Goal: Transaction & Acquisition: Purchase product/service

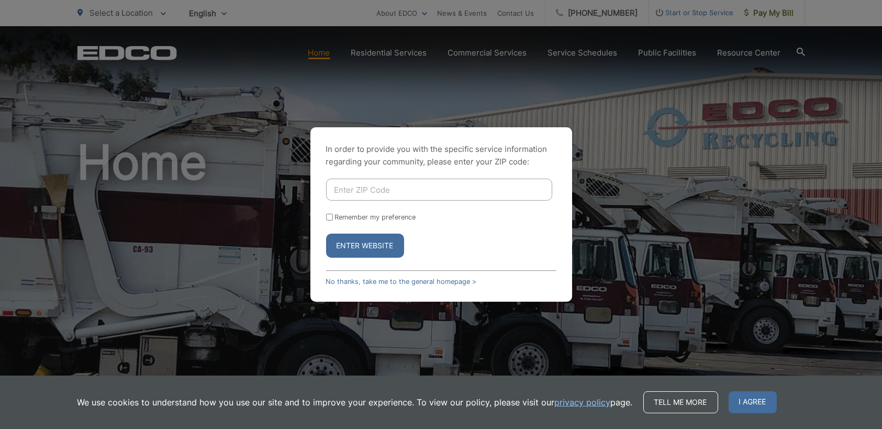
click at [383, 190] on input "Enter ZIP Code" at bounding box center [439, 189] width 226 height 22
type input "92024"
click at [346, 241] on button "Enter Website" at bounding box center [365, 245] width 78 height 24
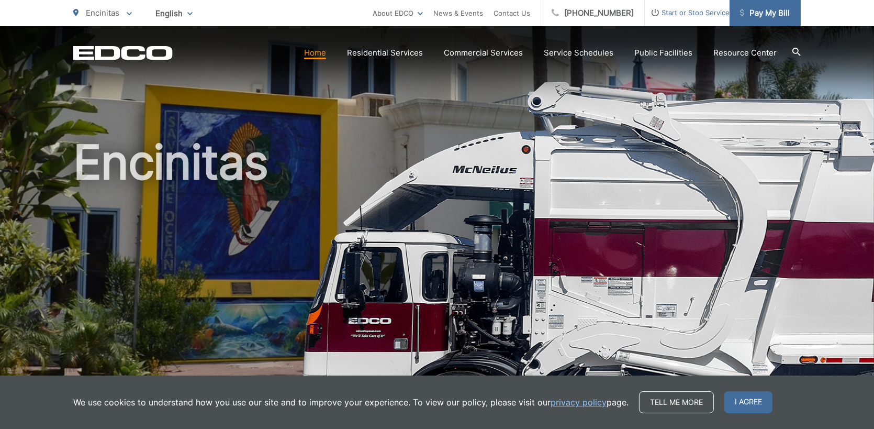
click at [771, 14] on span "Pay My Bill" at bounding box center [765, 13] width 50 height 13
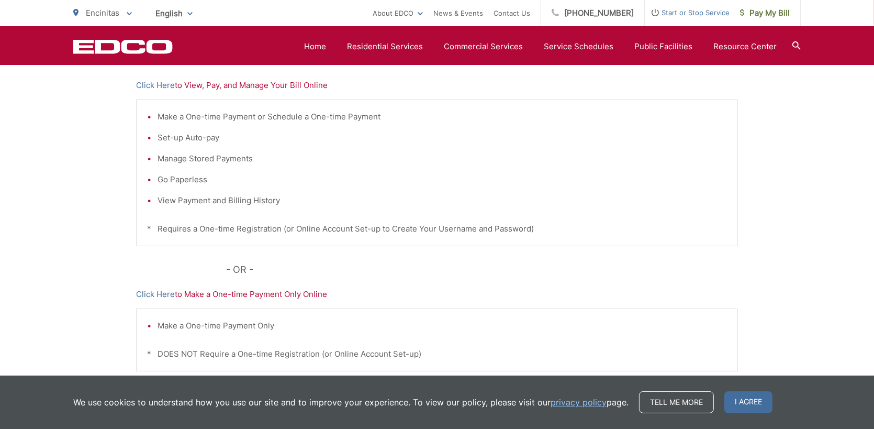
scroll to position [256, 0]
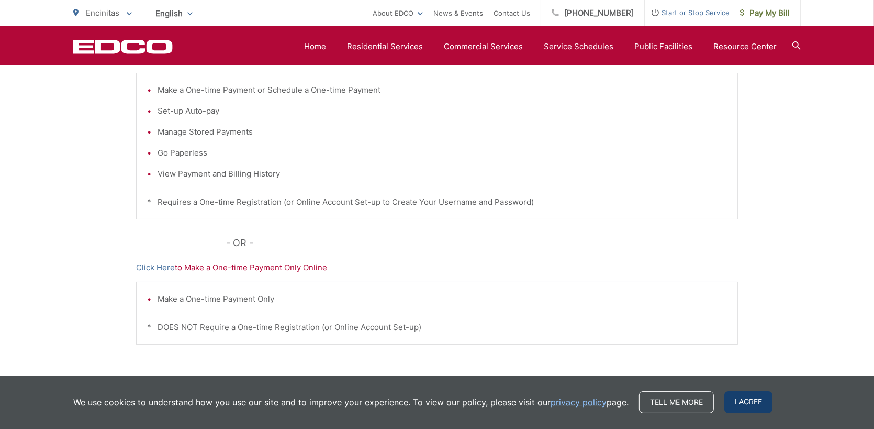
click at [747, 397] on span "I agree" at bounding box center [748, 402] width 48 height 22
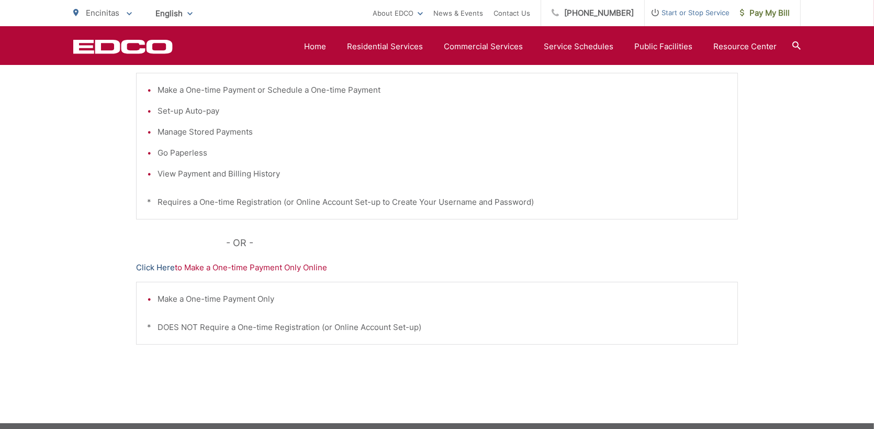
click at [153, 264] on link "Click Here" at bounding box center [155, 267] width 39 height 13
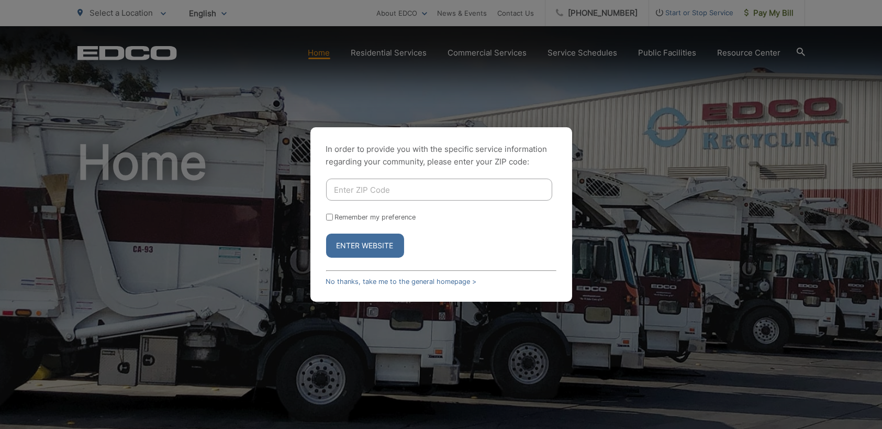
click at [358, 188] on input "Enter ZIP Code" at bounding box center [439, 189] width 226 height 22
type input "92024"
click at [343, 243] on button "Enter Website" at bounding box center [365, 245] width 78 height 24
